Goal: Navigation & Orientation: Find specific page/section

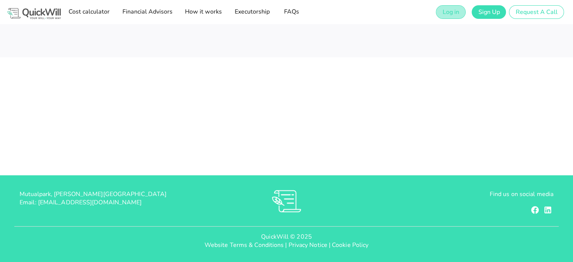
click at [453, 14] on span "Log in" at bounding box center [450, 12] width 17 height 8
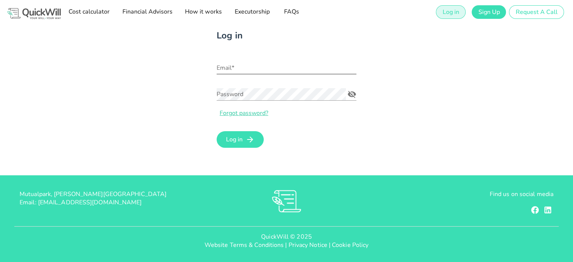
click at [252, 70] on input "Email*" at bounding box center [287, 68] width 140 height 12
click at [236, 70] on input "Email*" at bounding box center [287, 68] width 140 height 12
type input "[PERSON_NAME][EMAIL_ADDRESS][DOMAIN_NAME]"
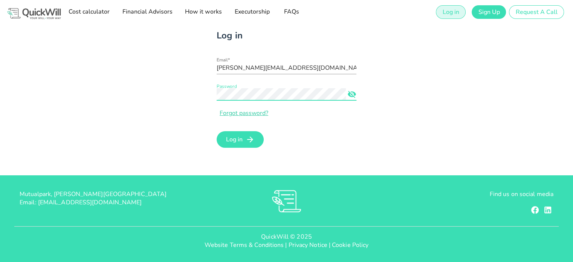
click at [351, 93] on icon "Password appended action" at bounding box center [351, 94] width 9 height 9
click at [238, 139] on span "Log in" at bounding box center [234, 139] width 17 height 8
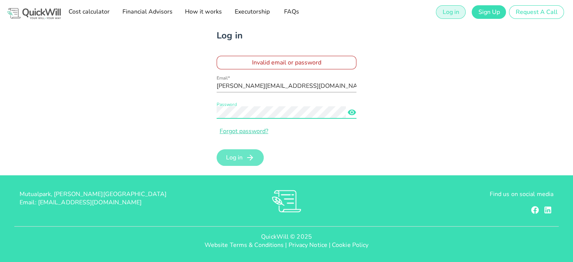
click at [245, 158] on span "Log in" at bounding box center [240, 157] width 32 height 9
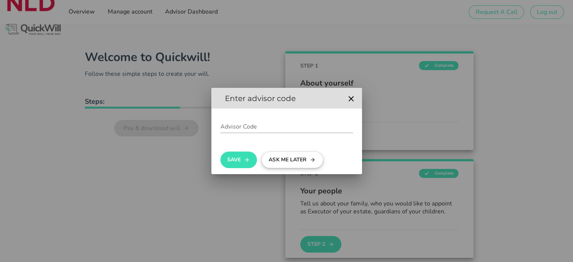
click at [278, 159] on button "Ask me later" at bounding box center [292, 159] width 62 height 17
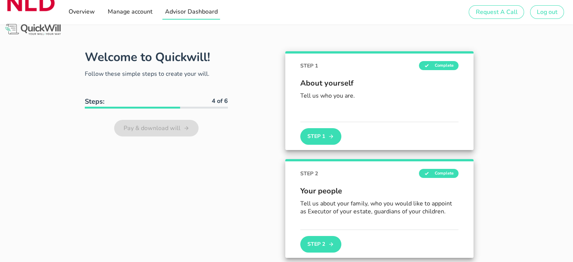
click at [182, 13] on span "Advisor Dashboard" at bounding box center [191, 12] width 53 height 8
